Goal: Check status: Check status

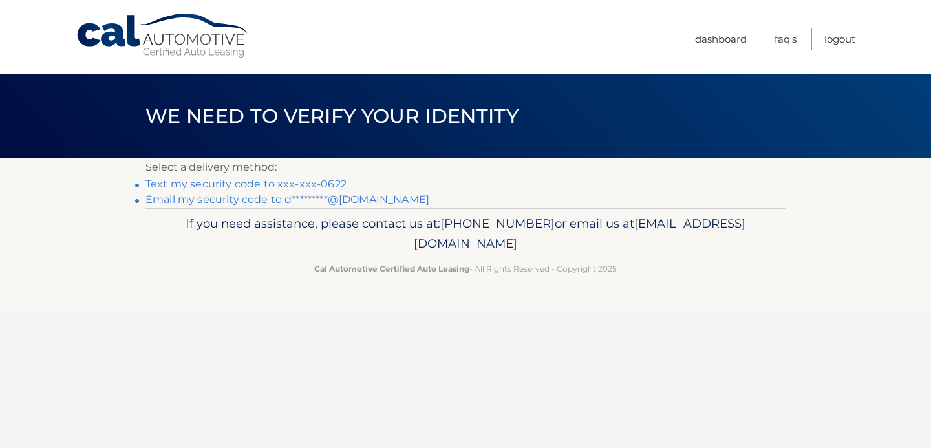
click at [340, 180] on link "Text my security code to xxx-xxx-0622" at bounding box center [245, 184] width 201 height 12
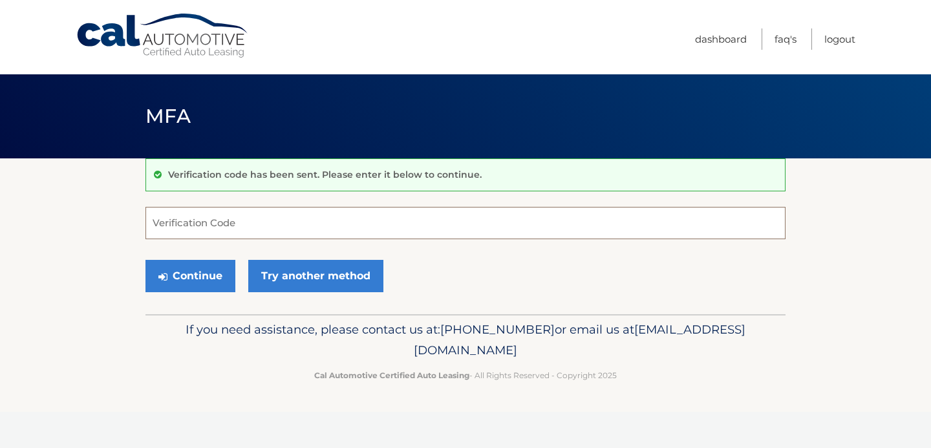
click at [246, 229] on input "Verification Code" at bounding box center [465, 223] width 640 height 32
click at [238, 224] on input "Verification Code" at bounding box center [465, 223] width 640 height 32
paste input "872313"
type input "872313"
click at [145, 260] on button "Continue" at bounding box center [190, 276] width 90 height 32
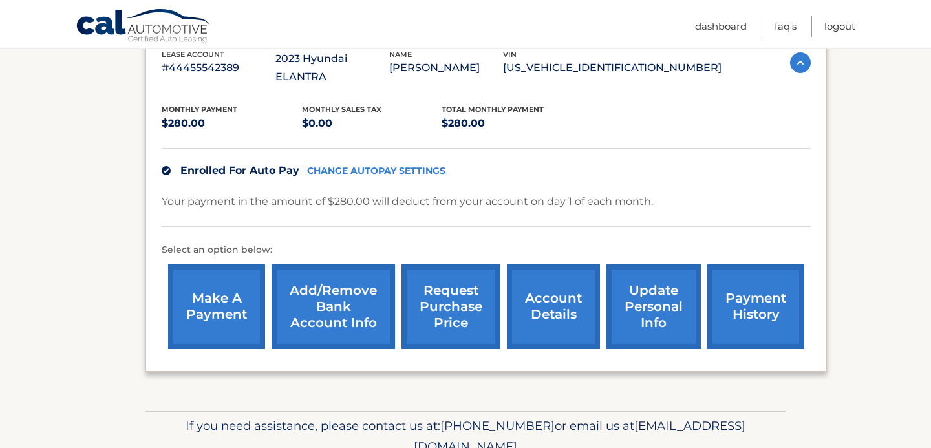
scroll to position [286, 0]
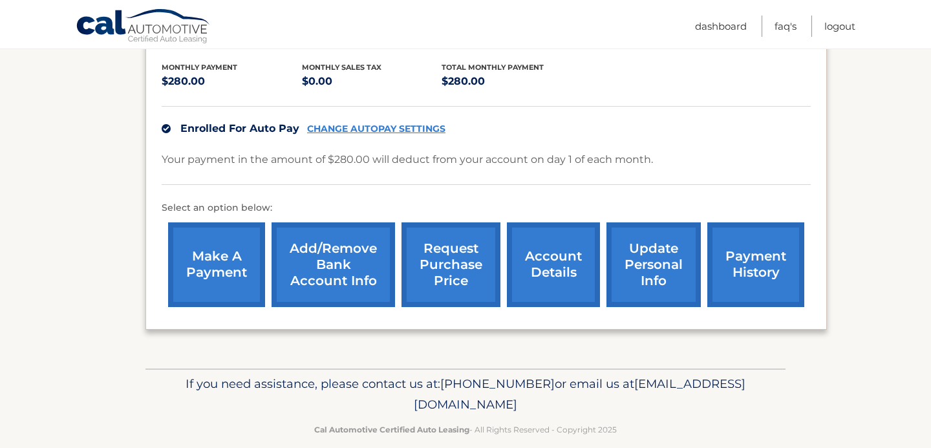
click at [563, 250] on link "account details" at bounding box center [553, 264] width 93 height 85
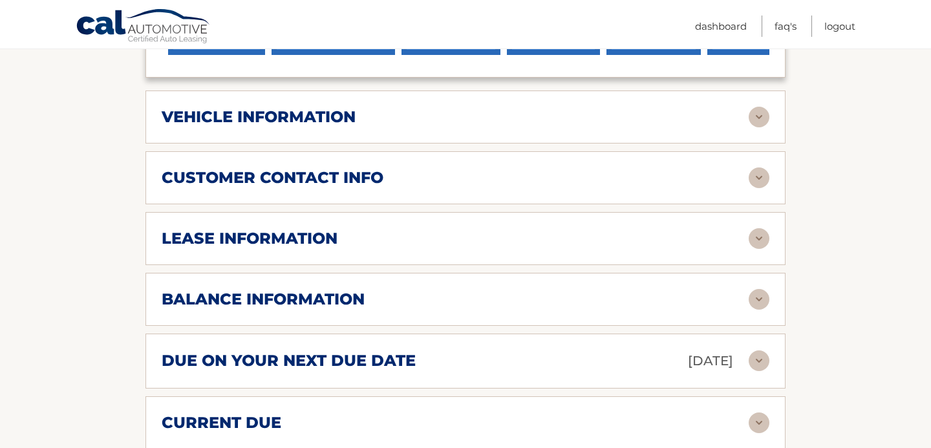
scroll to position [560, 0]
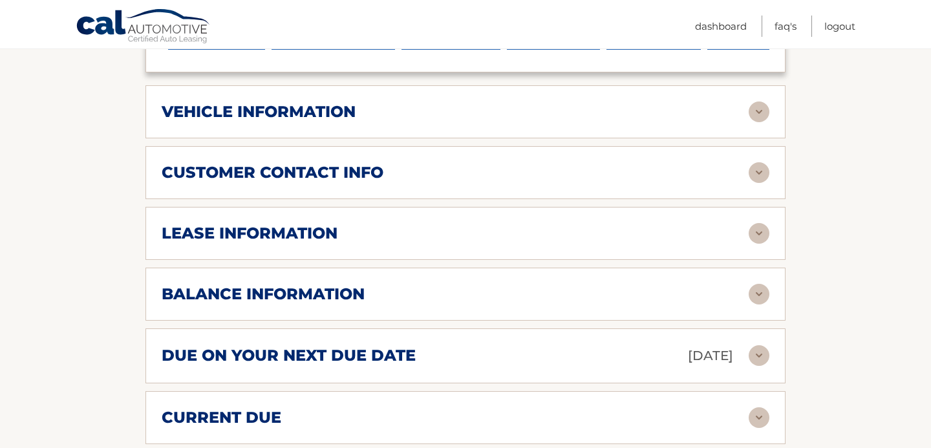
click at [309, 224] on h2 "lease information" at bounding box center [250, 233] width 176 height 19
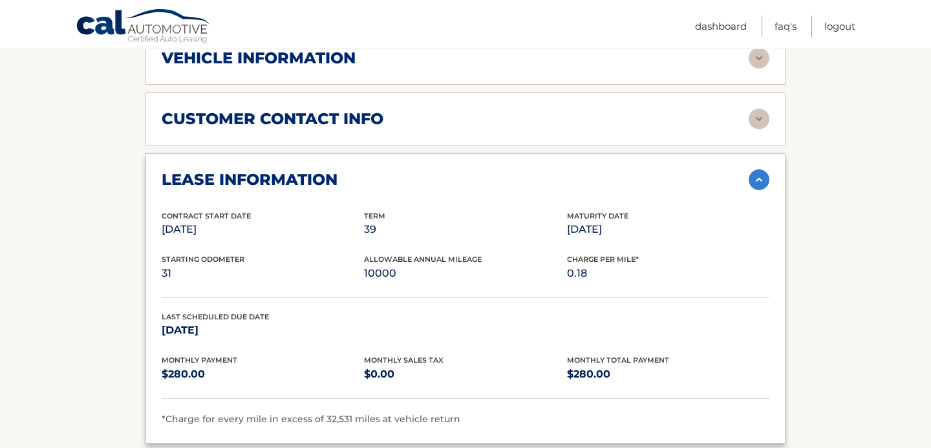
scroll to position [615, 0]
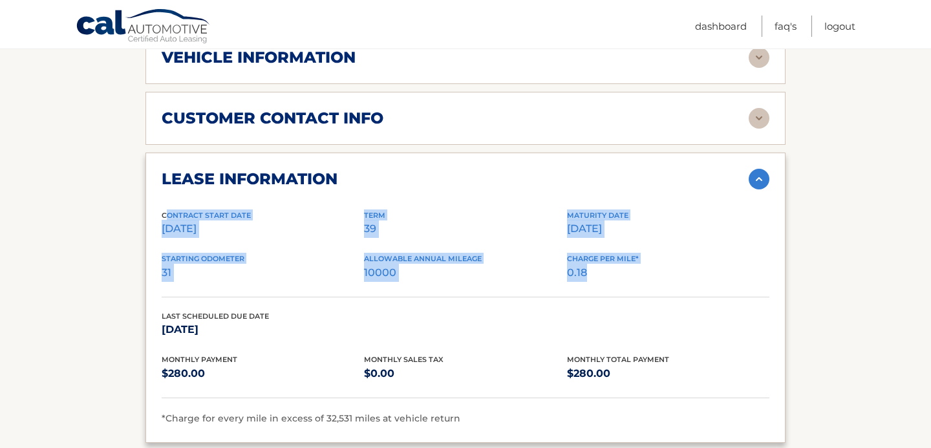
drag, startPoint x: 165, startPoint y: 195, endPoint x: 606, endPoint y: 260, distance: 446.4
click at [606, 260] on div "Contract Start Date Jan 31, 2023 Term 39 Maturity Date Apr 30, 2026 Starting Od…" at bounding box center [466, 317] width 608 height 217
copy div "ontract Start Date Jan 31, 2023 Term 39 Maturity Date Apr 30, 2026 Starting Odo…"
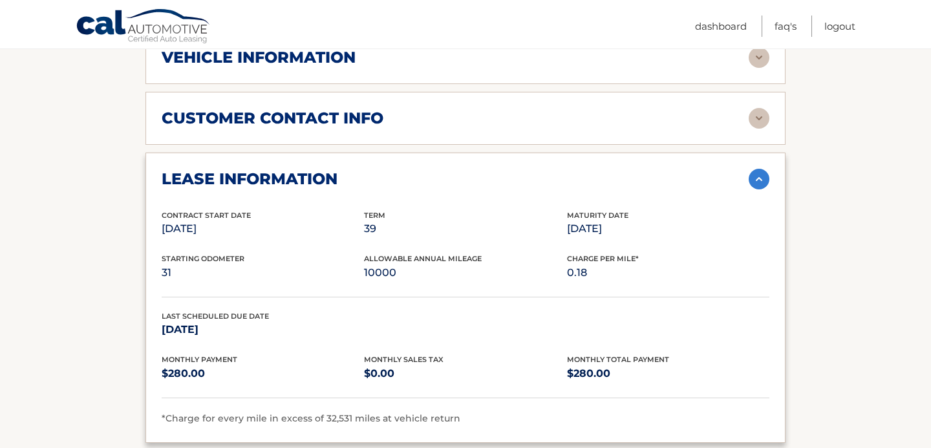
click at [492, 310] on div "Last Scheduled Due Date Apr 01, 2026" at bounding box center [466, 332] width 608 height 44
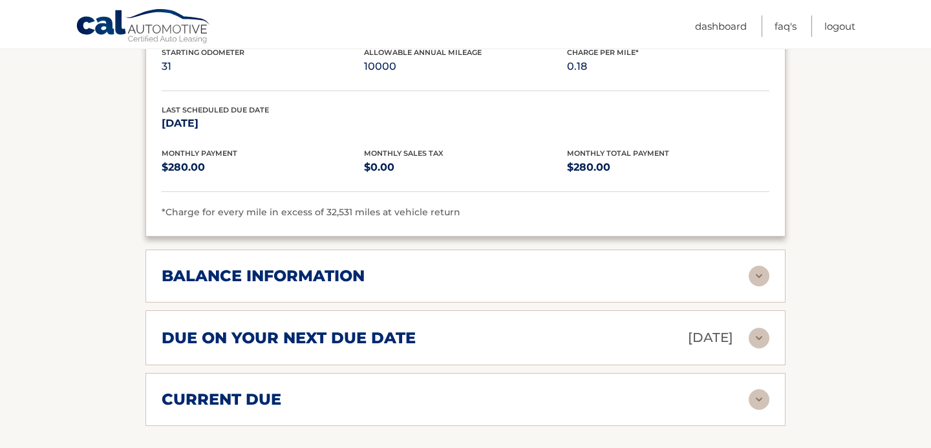
scroll to position [825, 0]
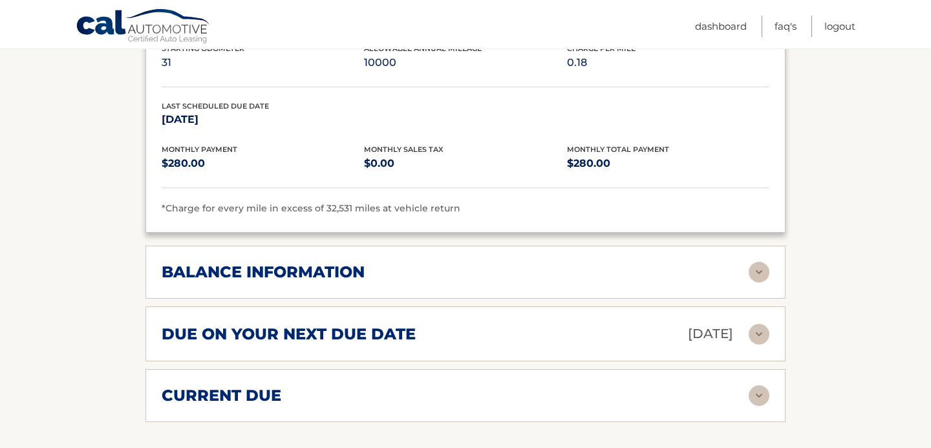
click at [748, 262] on div "balance information" at bounding box center [455, 271] width 587 height 19
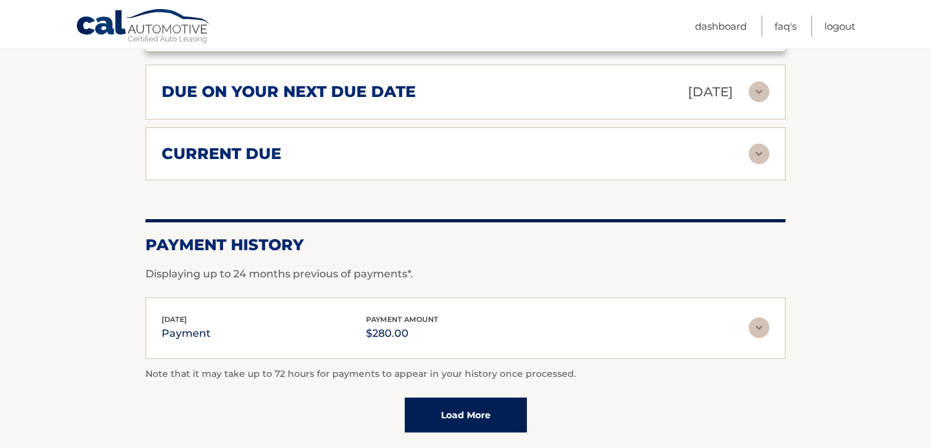
scroll to position [1248, 0]
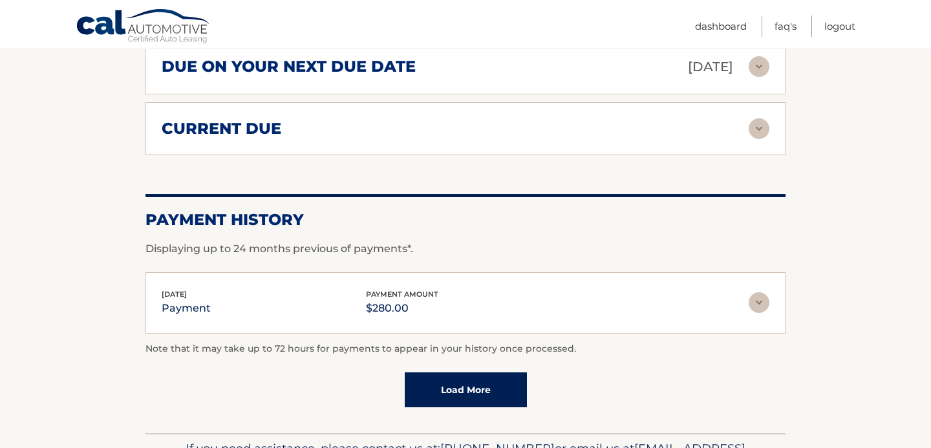
click at [586, 119] on div "current due" at bounding box center [455, 128] width 587 height 19
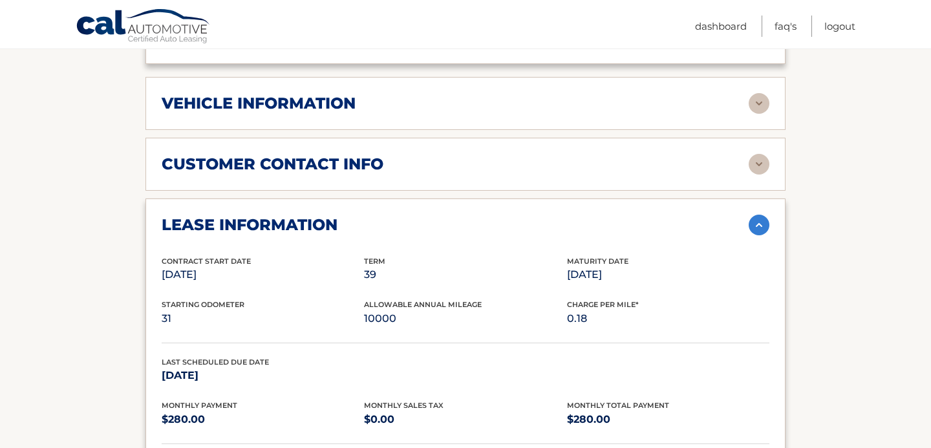
scroll to position [567, 0]
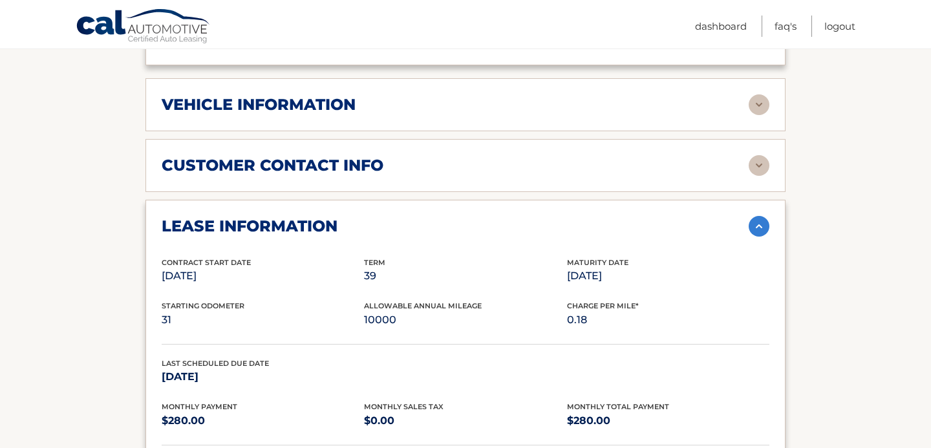
click at [608, 267] on p "Apr 30, 2026" at bounding box center [668, 276] width 202 height 18
drag, startPoint x: 561, startPoint y: 257, endPoint x: 663, endPoint y: 257, distance: 101.5
click at [663, 257] on div "Contract Start Date Jan 31, 2023 Term 39 Maturity Date Apr 30, 2026" at bounding box center [466, 279] width 608 height 44
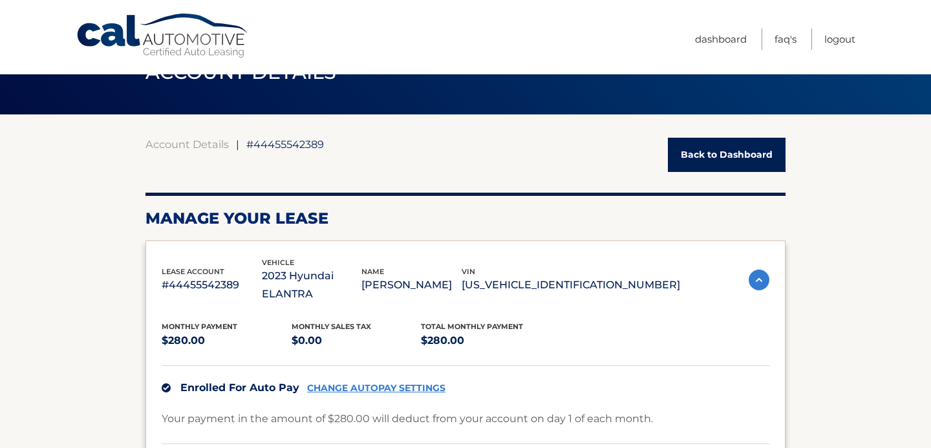
scroll to position [0, 0]
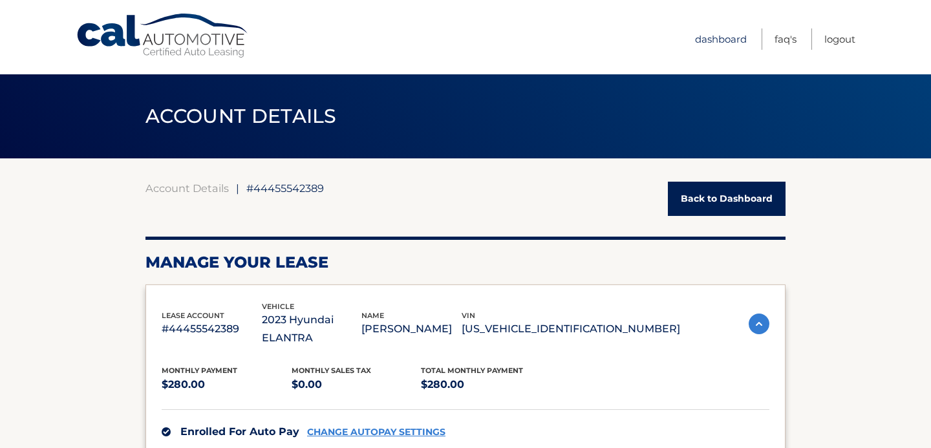
click at [723, 36] on link "Dashboard" at bounding box center [721, 38] width 52 height 21
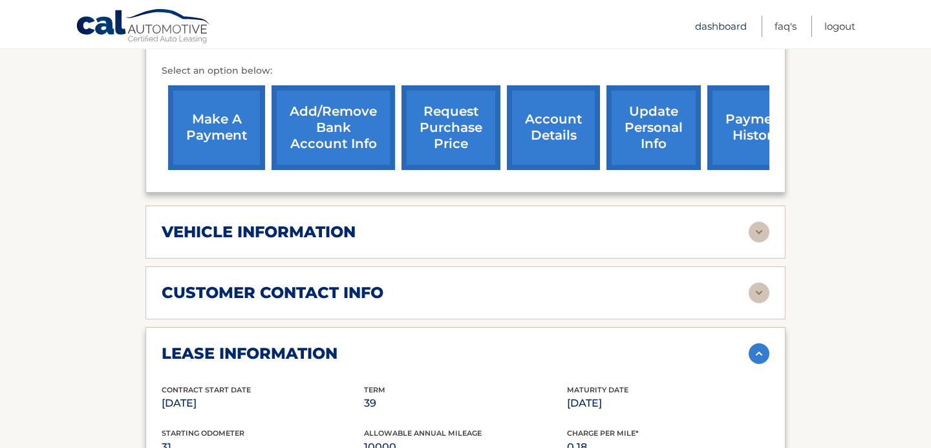
scroll to position [475, 0]
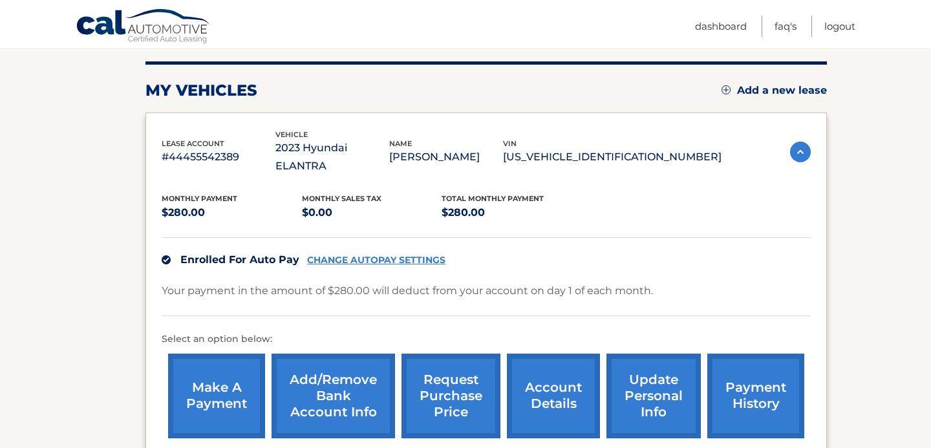
scroll to position [156, 0]
